Goal: Find specific page/section

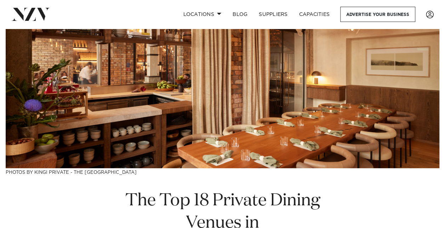
scroll to position [106, 0]
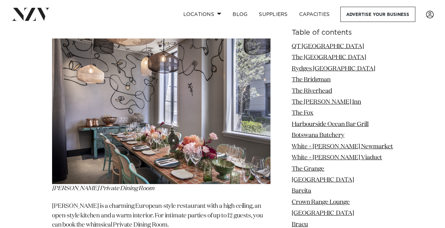
scroll to position [850, 0]
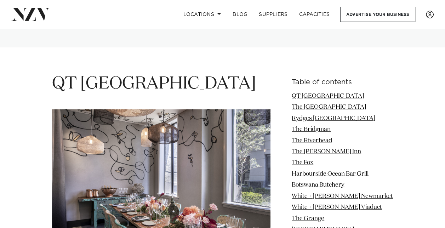
click at [122, 73] on h1 "QT [GEOGRAPHIC_DATA]" at bounding box center [161, 84] width 219 height 22
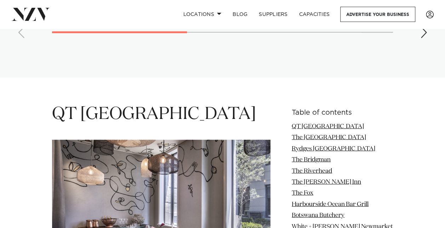
scroll to position [886, 0]
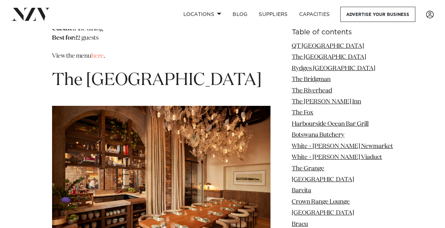
scroll to position [1204, 0]
